Goal: Navigation & Orientation: Find specific page/section

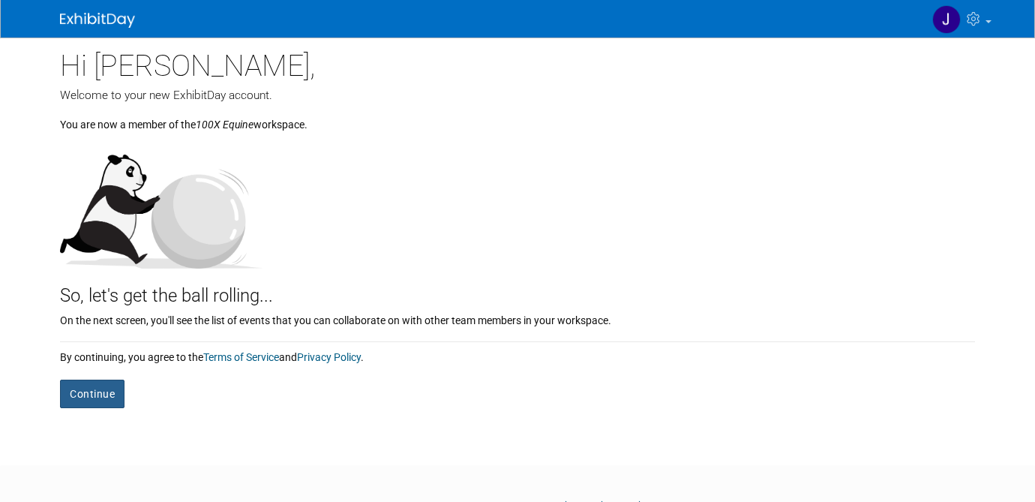
click at [76, 396] on button "Continue" at bounding box center [92, 393] width 64 height 28
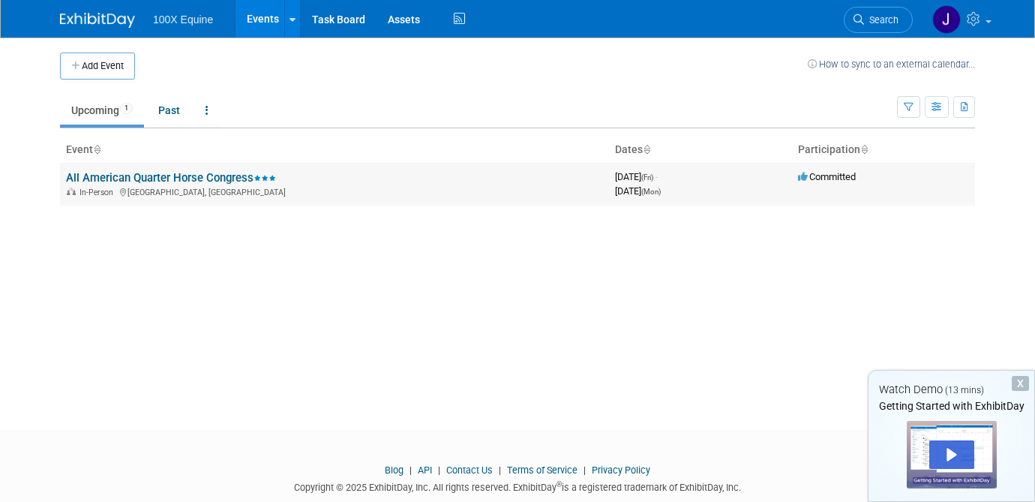
click at [128, 176] on link "All American Quarter Horse Congress" at bounding box center [171, 177] width 210 height 13
